Goal: Find specific page/section: Find specific page/section

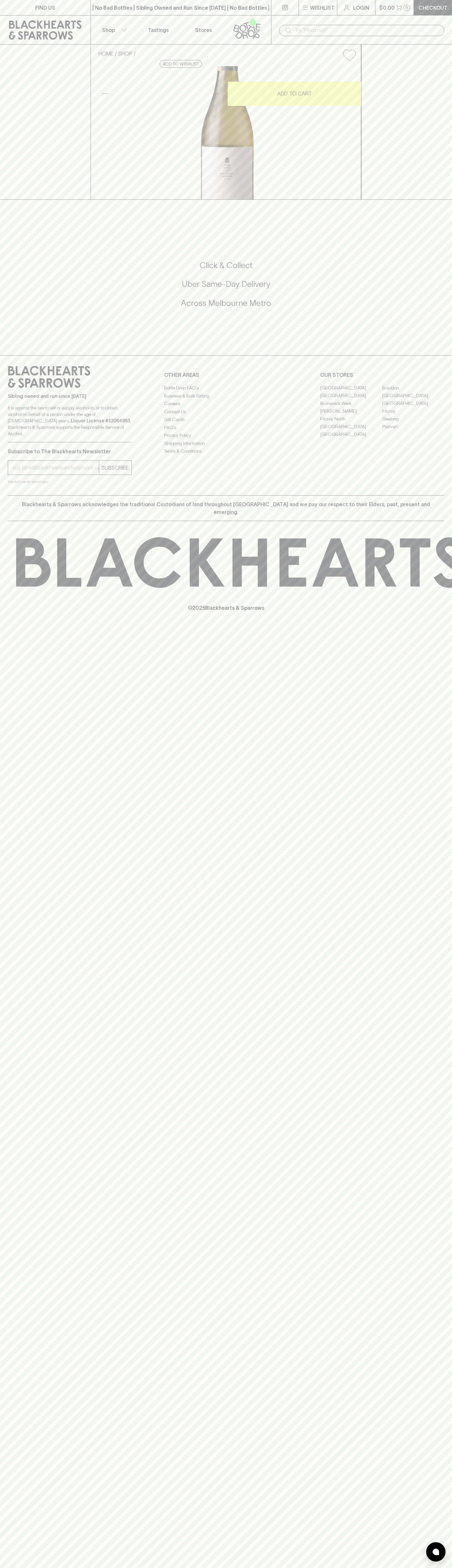
click at [351, 415] on link "[PERSON_NAME]" at bounding box center [351, 411] width 62 height 8
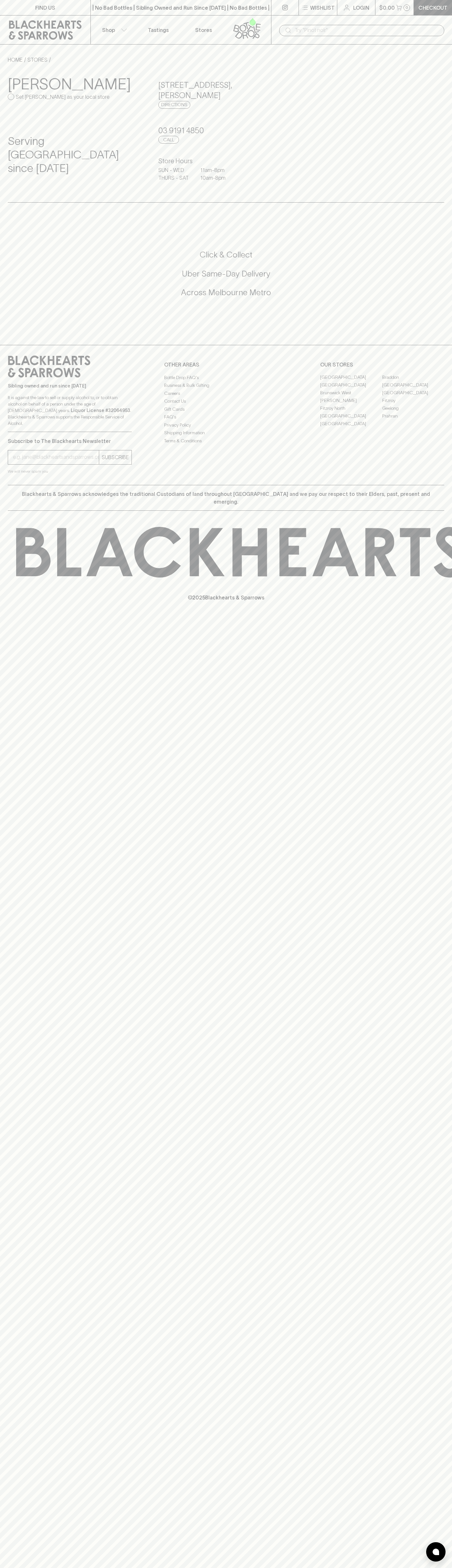
click at [435, 24] on div "​" at bounding box center [361, 30] width 165 height 12
click at [440, 1567] on html "FIND US | No Bad Bottles | Sibling Owned and Run Since [DATE] | No Bad Bottles …" at bounding box center [226, 784] width 452 height 1568
click at [339, 1567] on html "FIND US | No Bad Bottles | Sibling Owned and Run Since [DATE] | No Bad Bottles …" at bounding box center [226, 784] width 452 height 1568
click at [22, 852] on div "FIND US | No Bad Bottles | Sibling Owned and Run Since [DATE] | No Bad Bottles …" at bounding box center [226, 784] width 452 height 1568
